Goal: Task Accomplishment & Management: Use online tool/utility

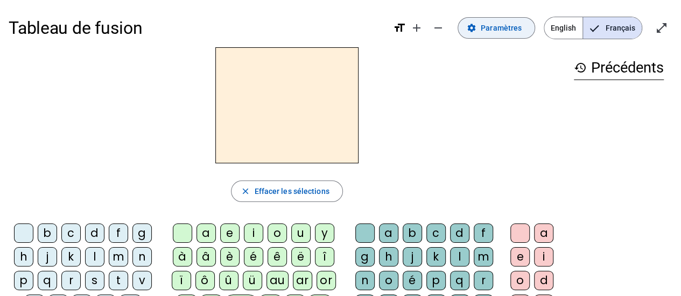
click at [506, 27] on span "Paramètres" at bounding box center [501, 28] width 41 height 13
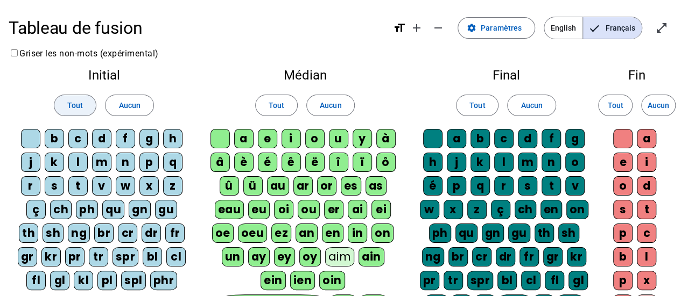
click at [74, 108] on span "Tout" at bounding box center [75, 105] width 16 height 13
click at [288, 103] on span at bounding box center [276, 106] width 41 height 26
click at [474, 101] on span "Tout" at bounding box center [477, 105] width 16 height 13
click at [599, 102] on span at bounding box center [614, 106] width 33 height 26
click at [73, 99] on span "Tout" at bounding box center [75, 105] width 16 height 13
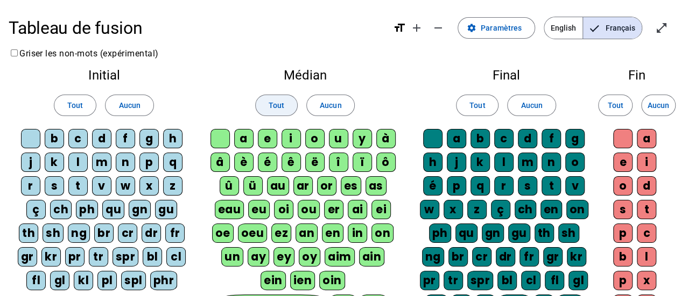
click at [263, 111] on span at bounding box center [276, 106] width 41 height 26
click at [481, 106] on span "Tout" at bounding box center [477, 105] width 16 height 13
click at [606, 97] on span at bounding box center [614, 106] width 33 height 26
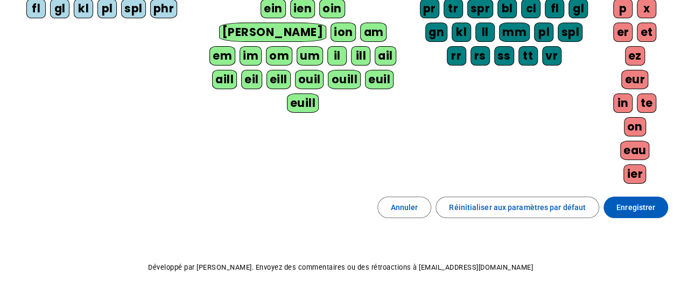
scroll to position [278, 0]
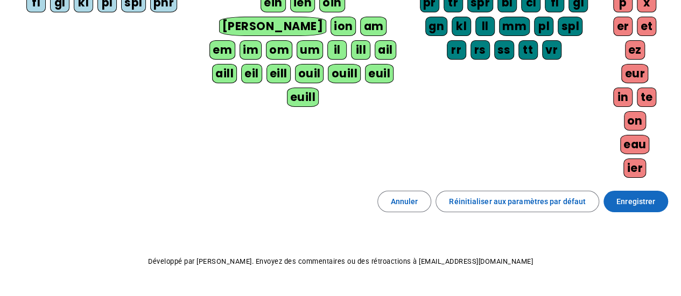
click at [631, 195] on span "Enregistrer" at bounding box center [635, 201] width 39 height 13
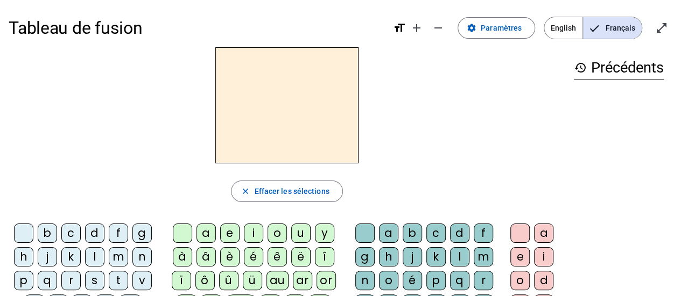
scroll to position [2, 0]
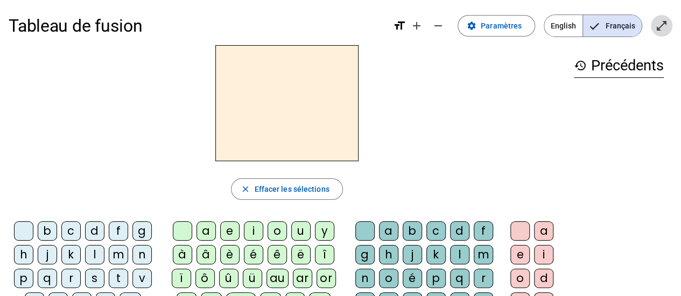
click at [671, 24] on span "Entrer en plein écran" at bounding box center [661, 26] width 26 height 26
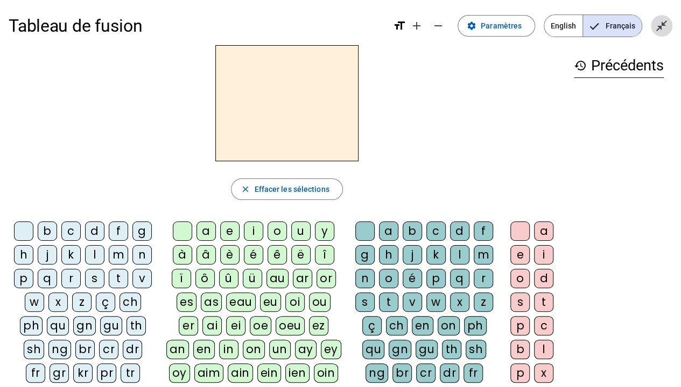
click at [661, 25] on mat-icon "close_fullscreen" at bounding box center [661, 25] width 13 height 13
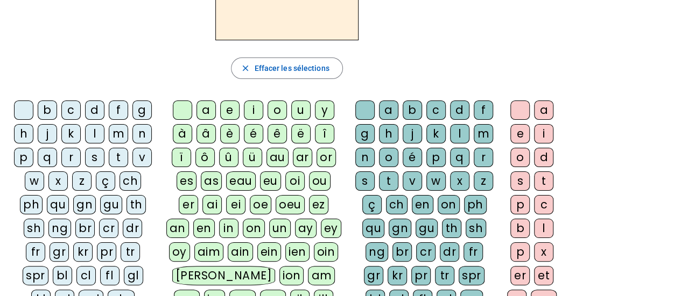
scroll to position [124, 0]
click at [121, 106] on div "f" at bounding box center [118, 109] width 19 height 19
click at [274, 132] on div "ê" at bounding box center [276, 133] width 19 height 19
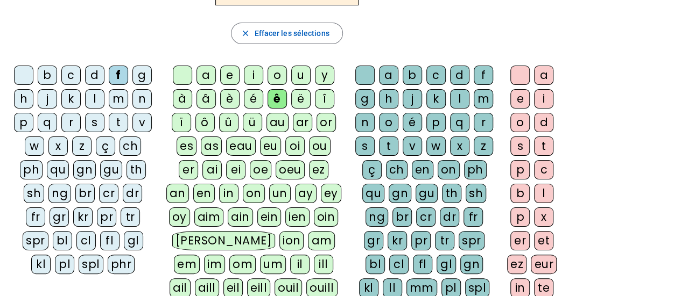
scroll to position [147, 0]
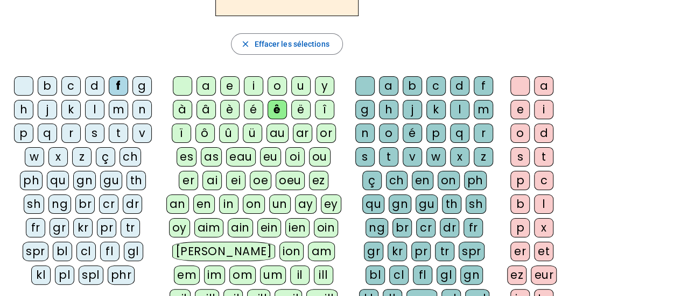
click at [392, 158] on div "t" at bounding box center [388, 156] width 19 height 19
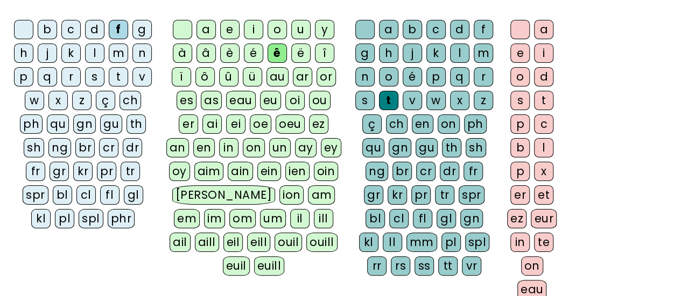
scroll to position [200, 0]
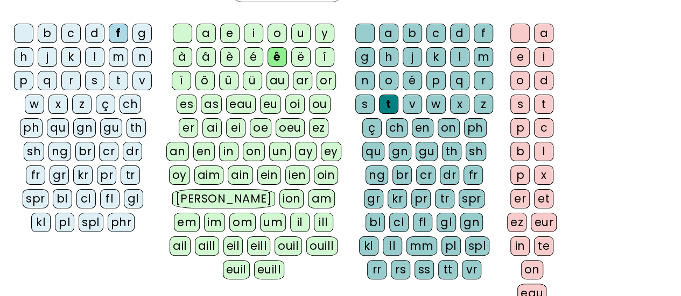
click at [516, 55] on div "e" at bounding box center [519, 56] width 19 height 19
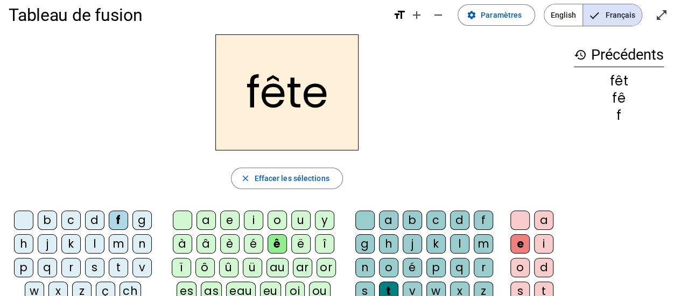
scroll to position [12, 0]
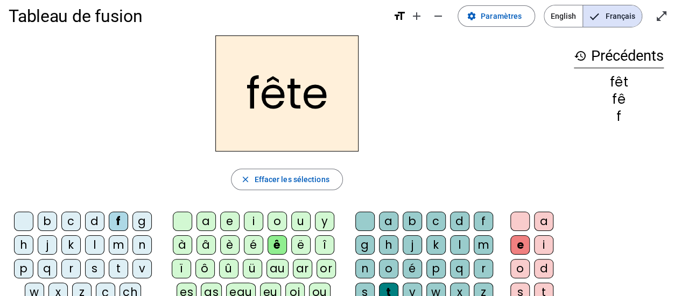
click at [117, 264] on div "t" at bounding box center [118, 268] width 19 height 19
click at [50, 216] on div "b" at bounding box center [47, 221] width 19 height 19
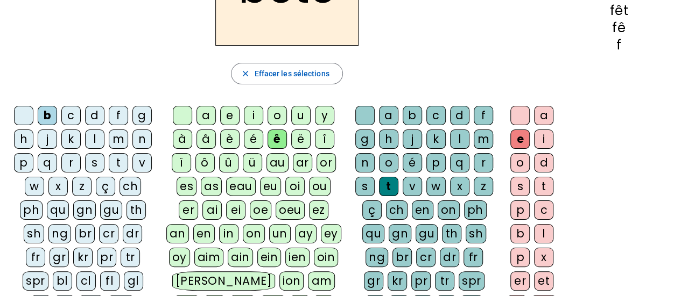
scroll to position [117, 0]
click at [295, 117] on div "u" at bounding box center [300, 116] width 19 height 19
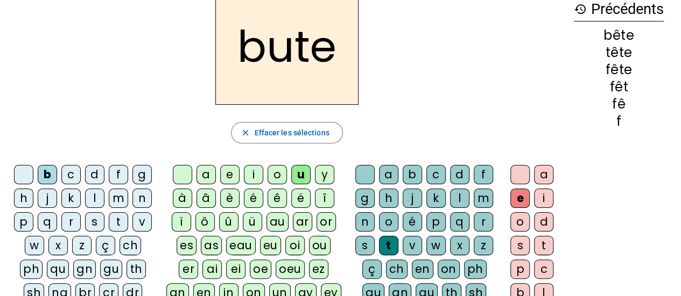
scroll to position [60, 0]
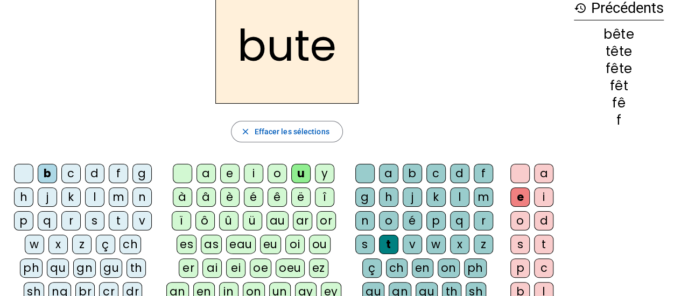
click at [361, 241] on div "s" at bounding box center [364, 244] width 19 height 19
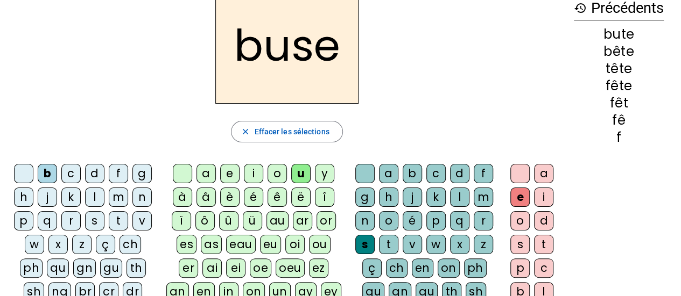
click at [251, 168] on div "i" at bounding box center [253, 173] width 19 height 19
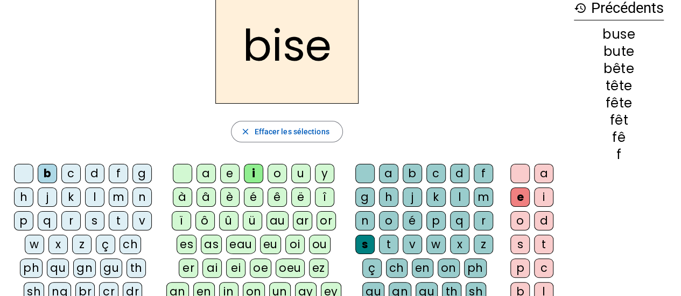
click at [208, 166] on div "a" at bounding box center [205, 173] width 19 height 19
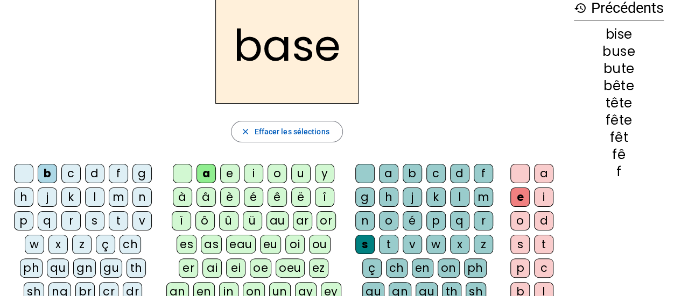
click at [76, 215] on div "r" at bounding box center [70, 220] width 19 height 19
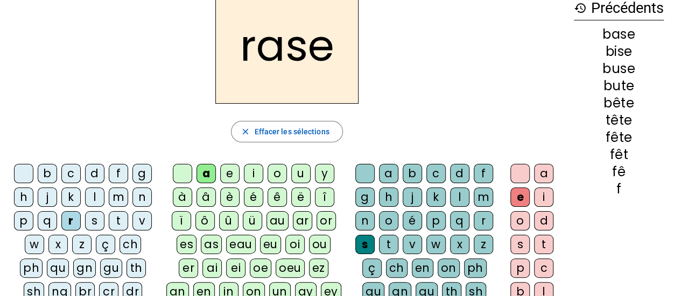
click at [368, 191] on div "g" at bounding box center [364, 197] width 19 height 19
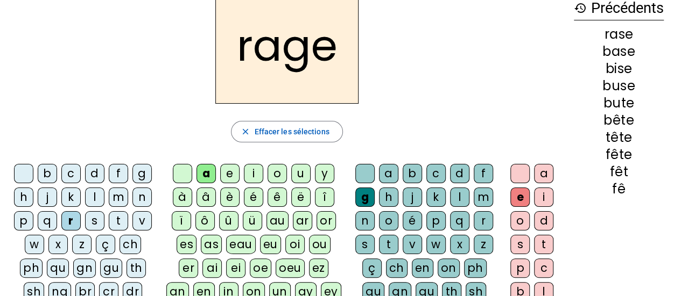
click at [21, 218] on div "p" at bounding box center [23, 220] width 19 height 19
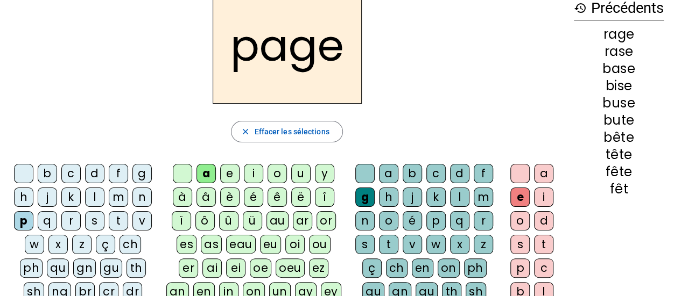
click at [412, 244] on div "v" at bounding box center [411, 244] width 19 height 19
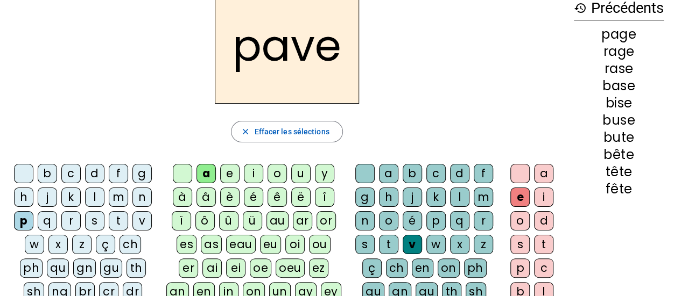
scroll to position [0, 0]
